Goal: Information Seeking & Learning: Learn about a topic

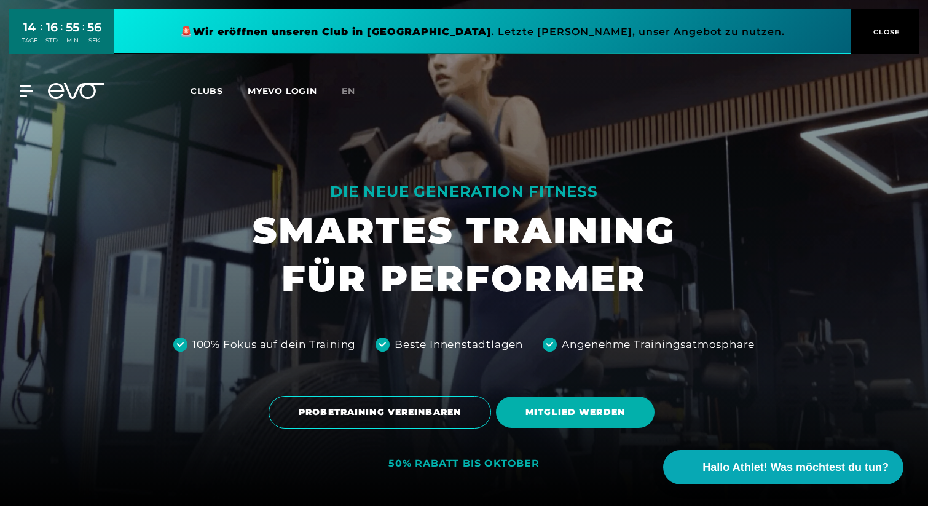
click at [211, 89] on span "Clubs" at bounding box center [207, 90] width 33 height 11
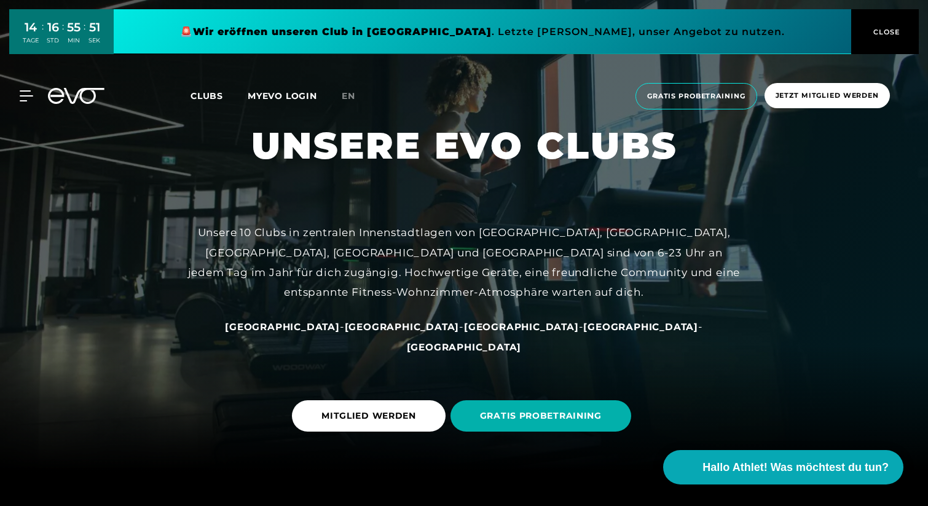
scroll to position [9, 0]
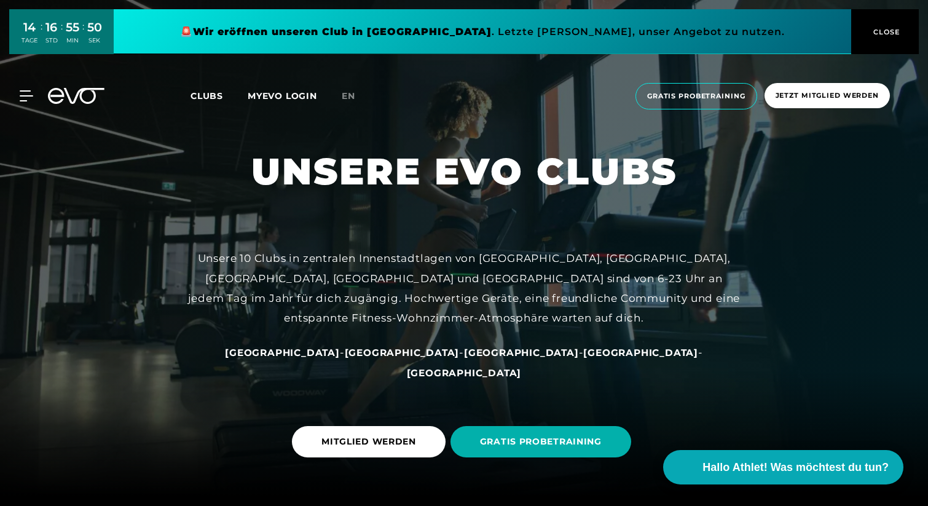
click at [18, 87] on div "MyEVO Login Über EVO Mitgliedschaften Probetraining TAGESPASS EVO Studios [GEOG…" at bounding box center [463, 96] width 923 height 46
click at [25, 97] on icon at bounding box center [29, 95] width 18 height 11
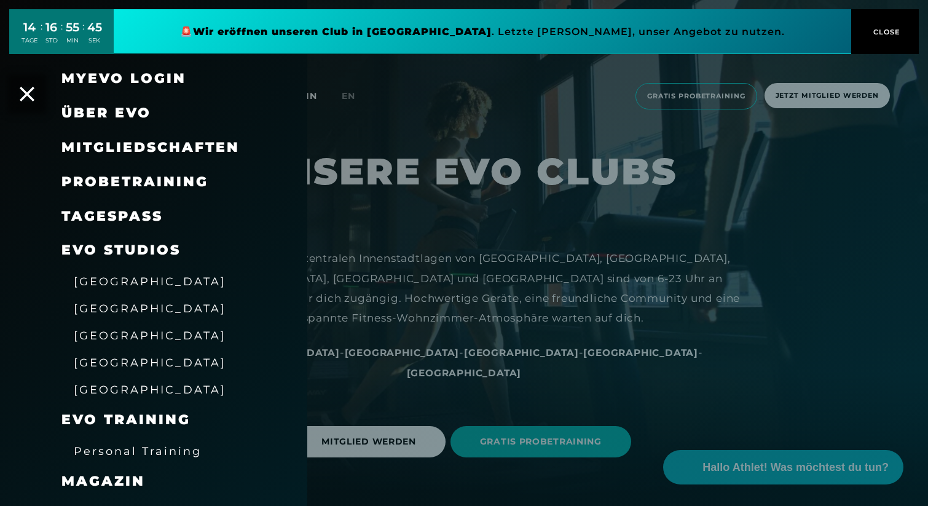
click at [108, 361] on span "[GEOGRAPHIC_DATA]" at bounding box center [150, 362] width 152 height 13
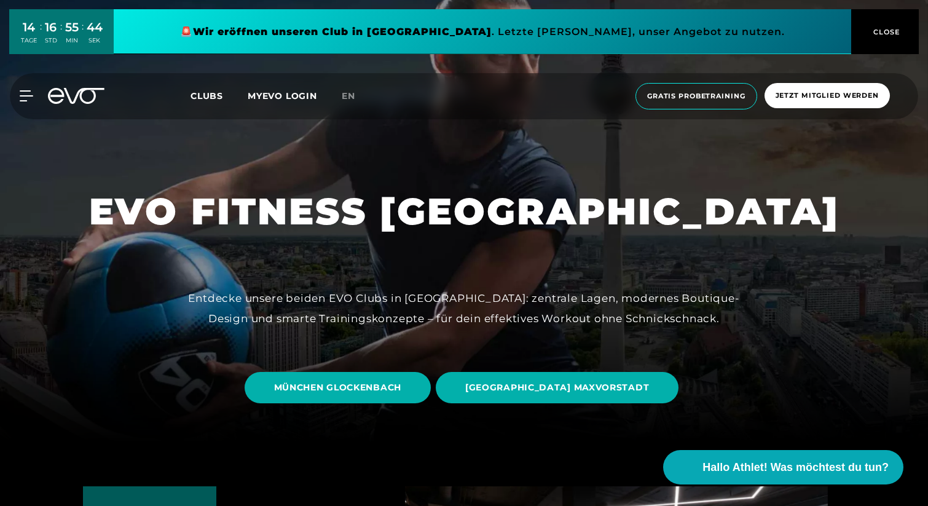
scroll to position [66, 0]
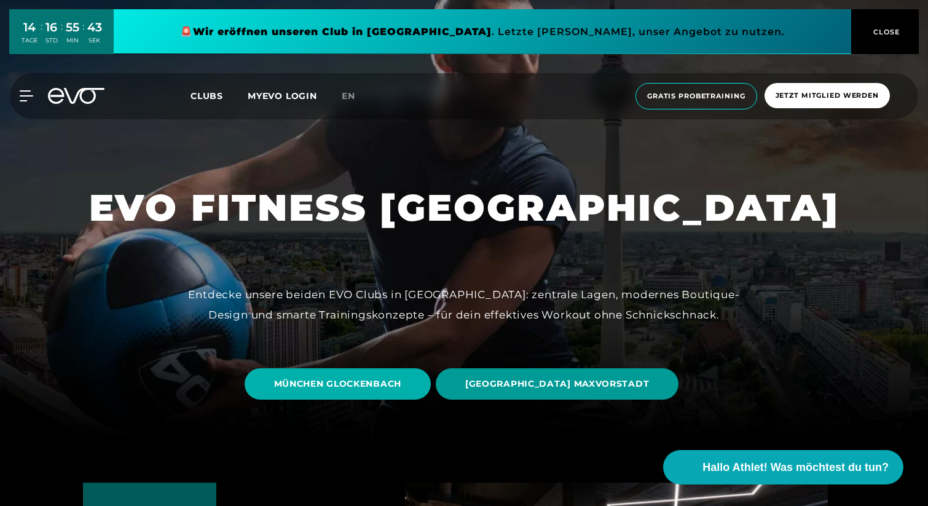
click at [533, 385] on span "[GEOGRAPHIC_DATA] MAXVORSTADT" at bounding box center [557, 383] width 184 height 13
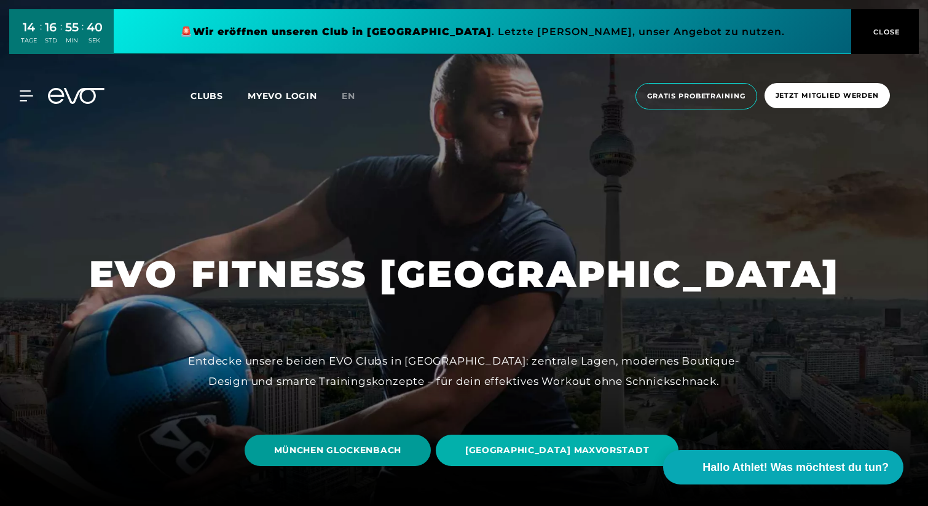
click at [371, 452] on span "MÜNCHEN GLOCKENBACH" at bounding box center [337, 450] width 127 height 13
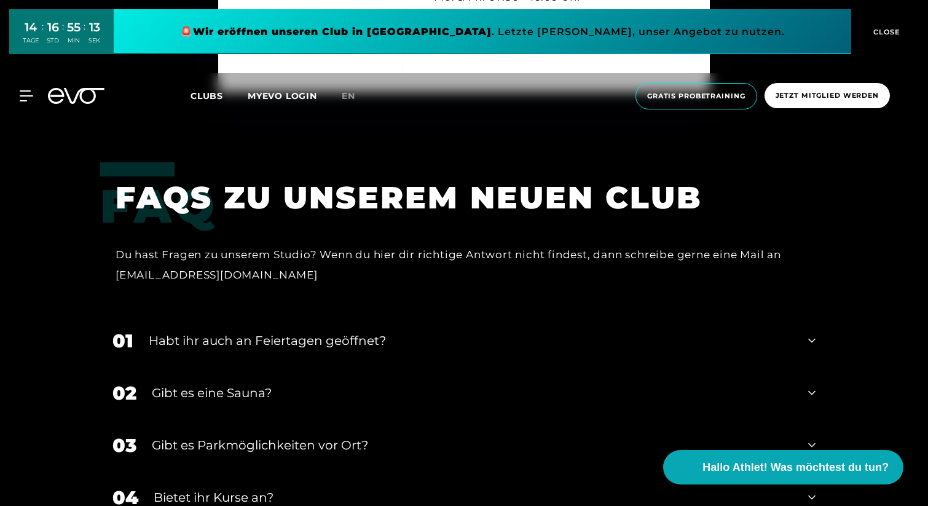
scroll to position [3689, 0]
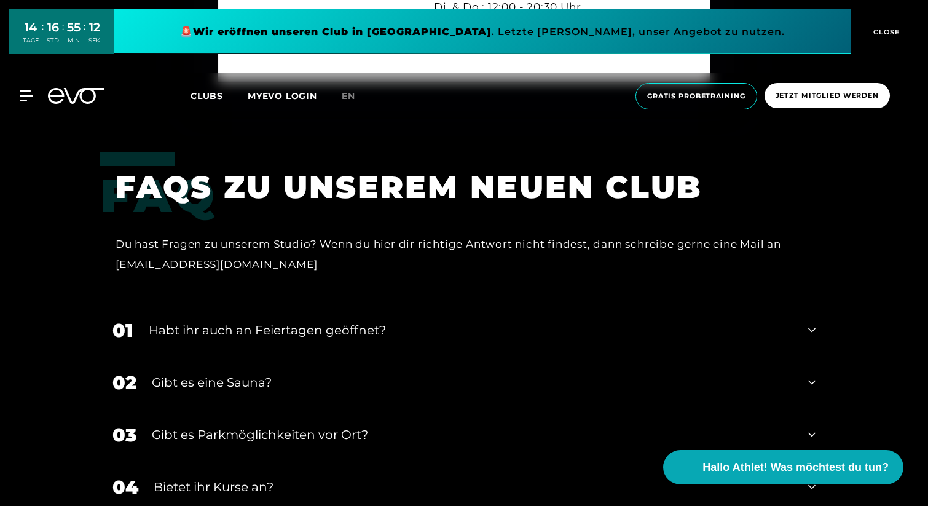
click at [568, 373] on div "Gibt es eine Sauna?" at bounding box center [472, 382] width 641 height 18
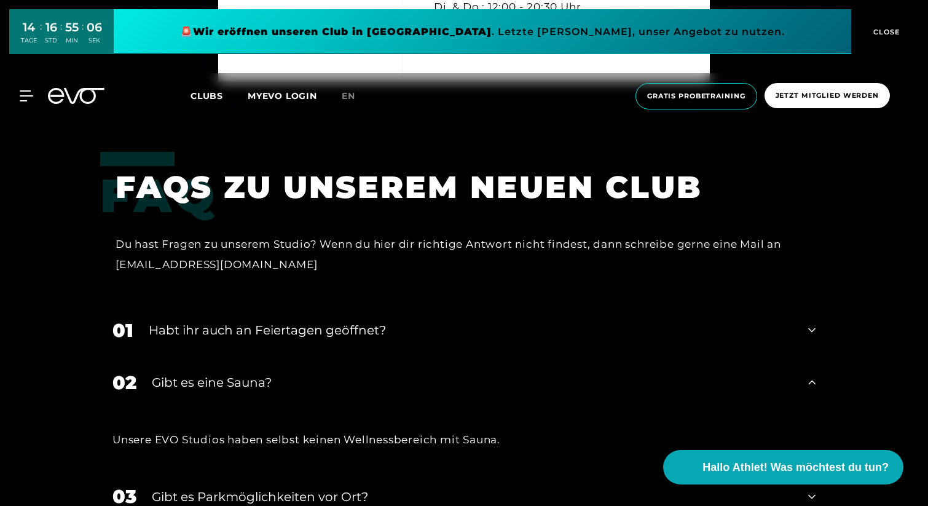
click at [557, 304] on div "01 Habt ihr auch an Feiertagen geöffnet?" at bounding box center [464, 330] width 728 height 52
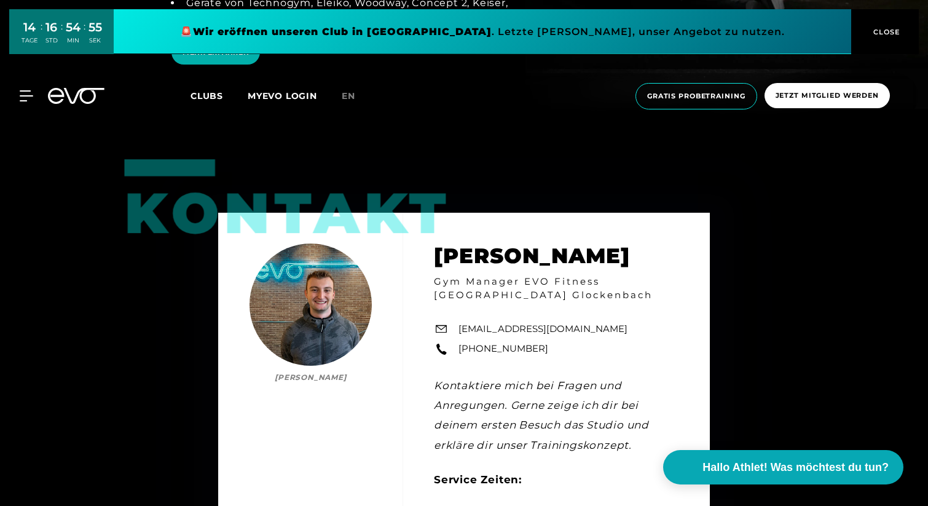
scroll to position [3026, 0]
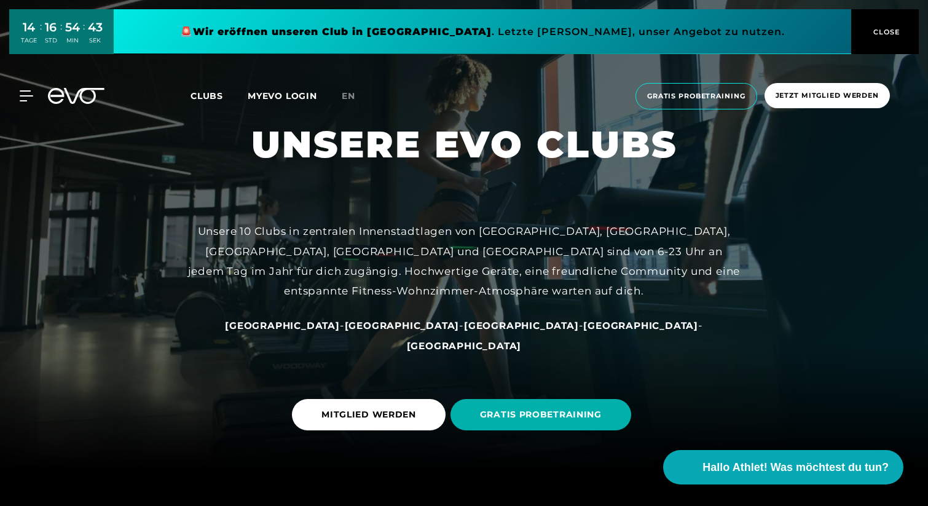
scroll to position [33, 0]
